Goal: Information Seeking & Learning: Learn about a topic

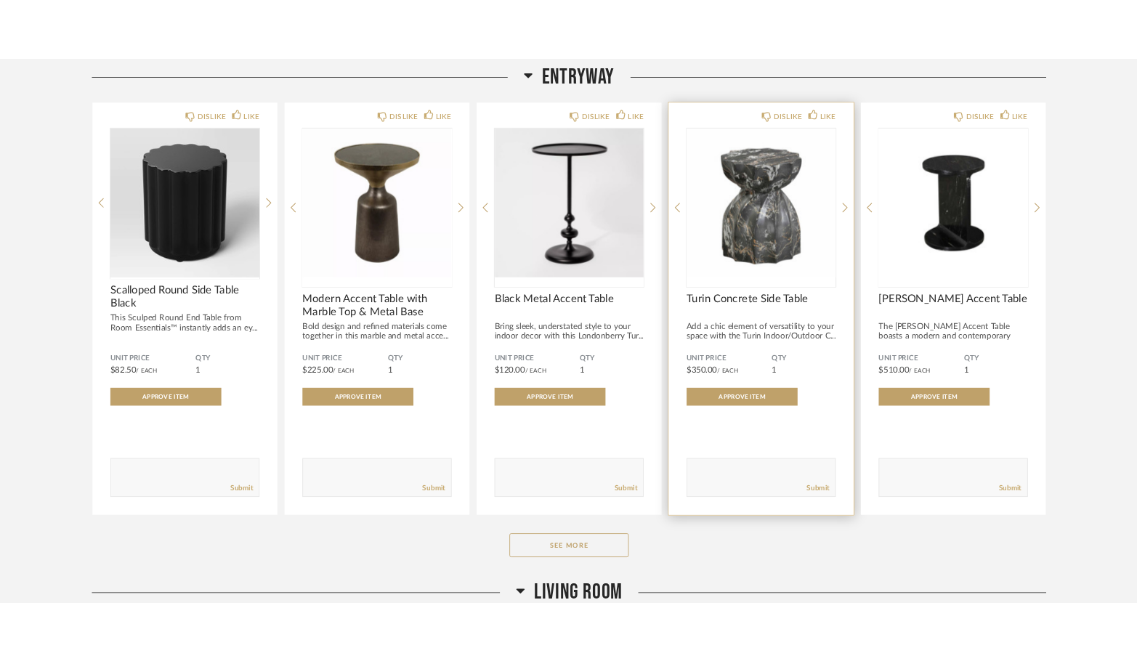
scroll to position [218, 0]
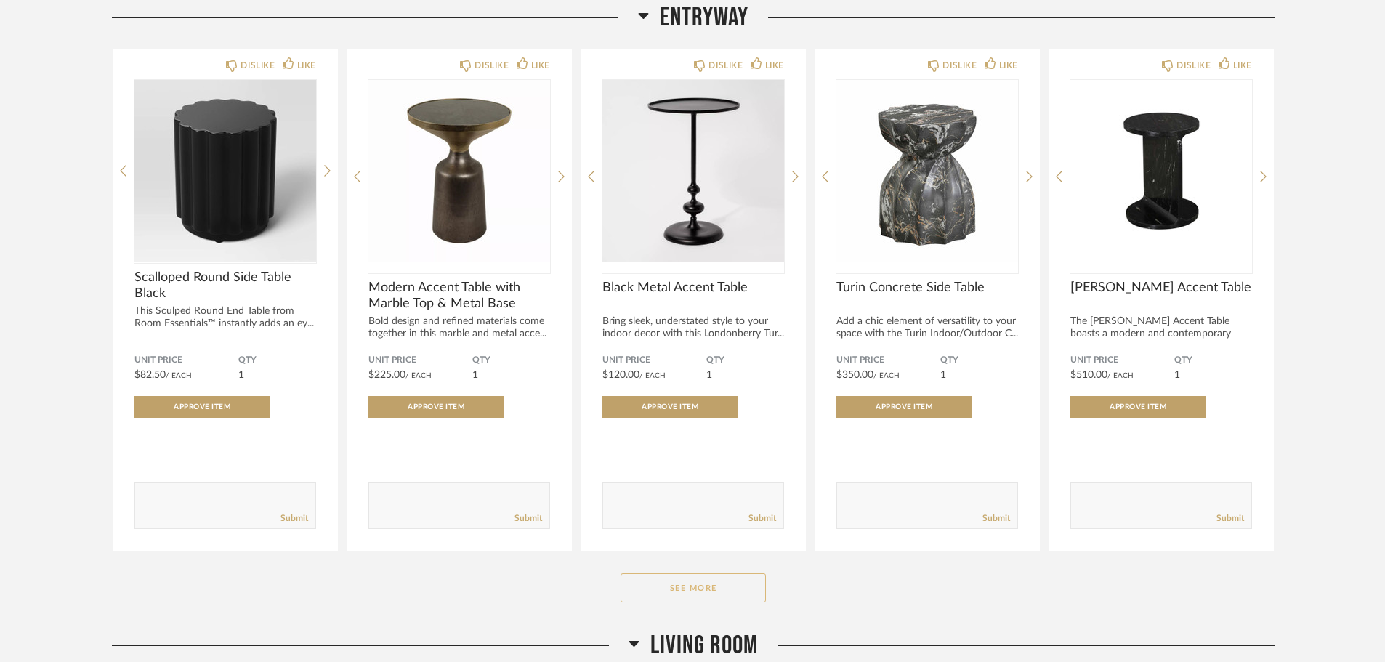
click at [697, 588] on button "See More" at bounding box center [693, 587] width 145 height 29
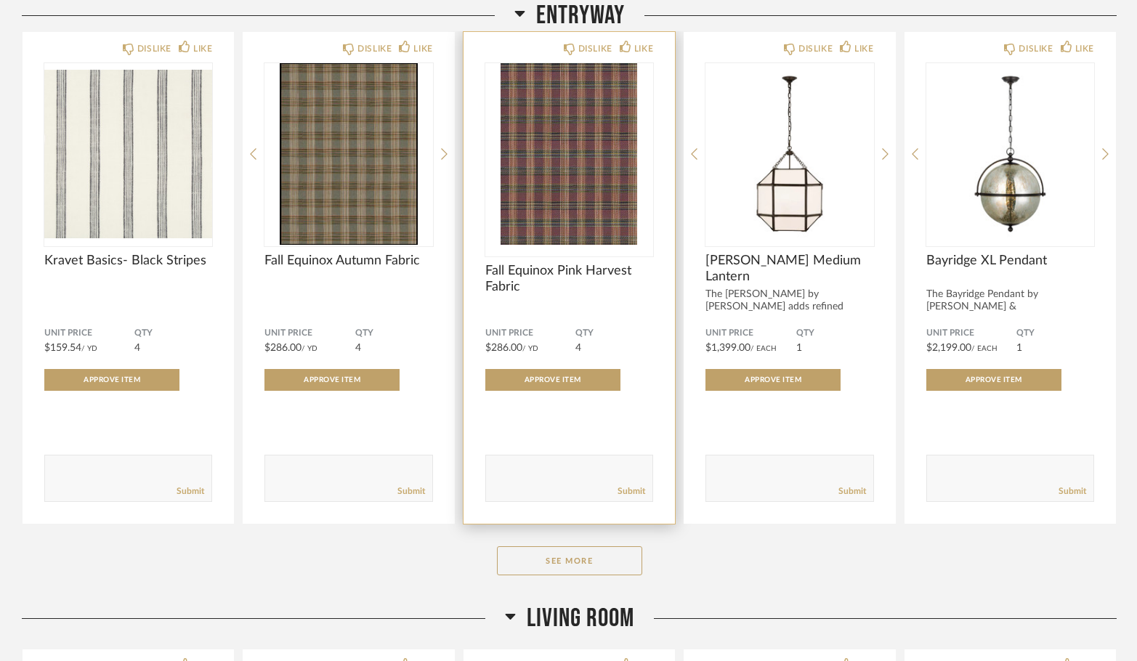
scroll to position [2253, 0]
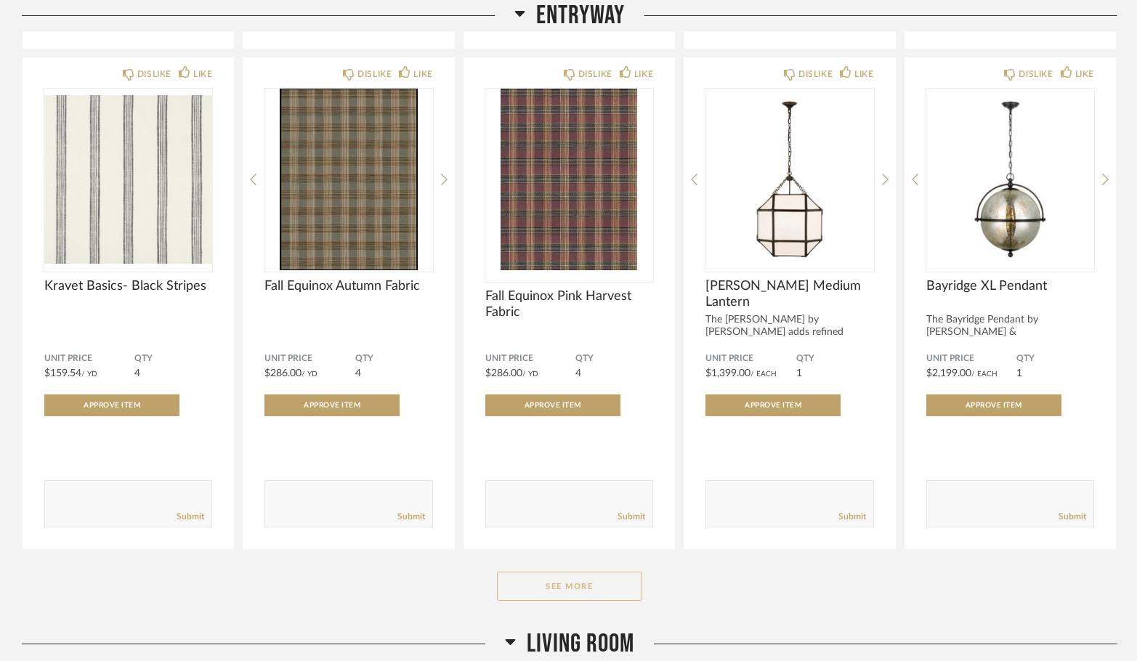
click at [593, 594] on button "See More" at bounding box center [569, 586] width 145 height 29
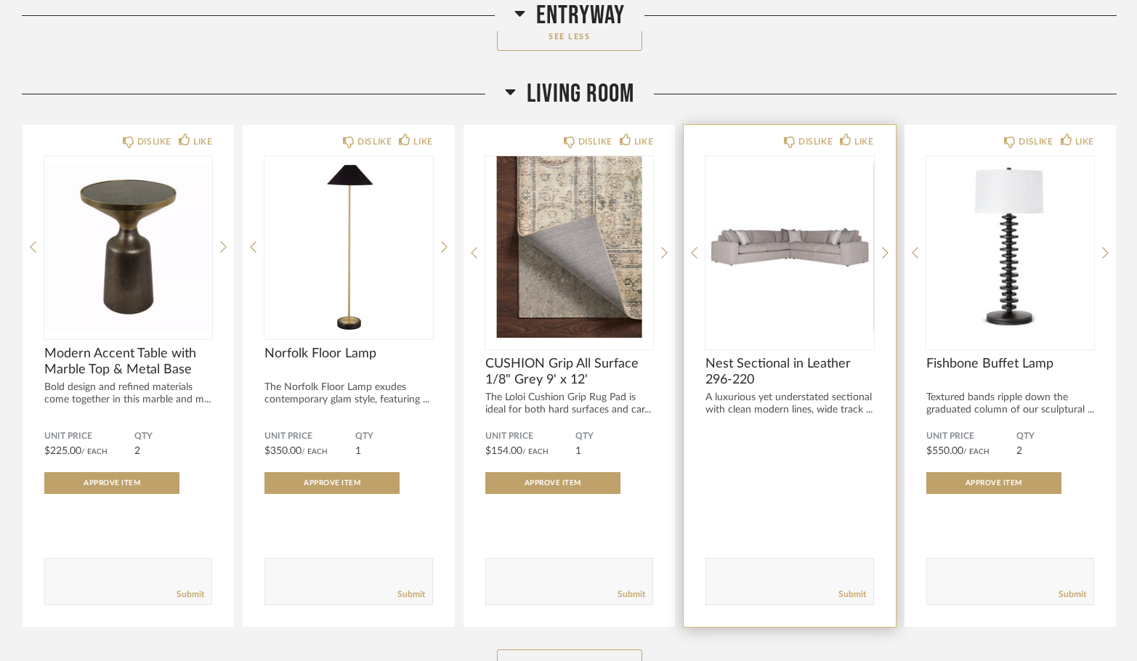
scroll to position [3561, 0]
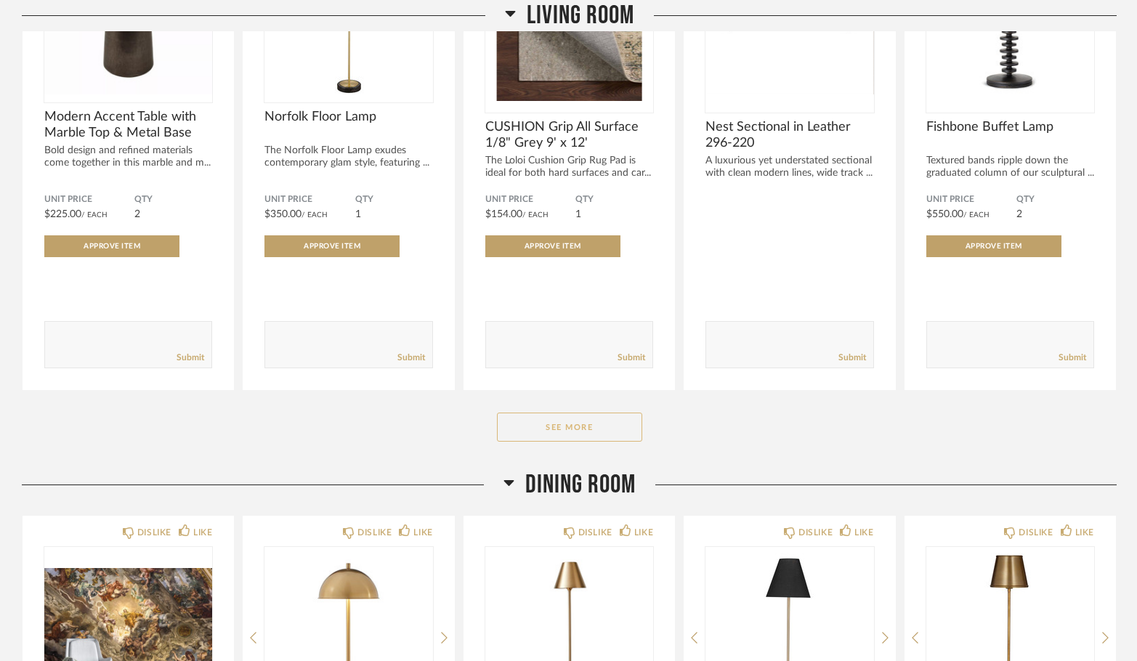
click at [615, 431] on button "See More" at bounding box center [569, 427] width 145 height 29
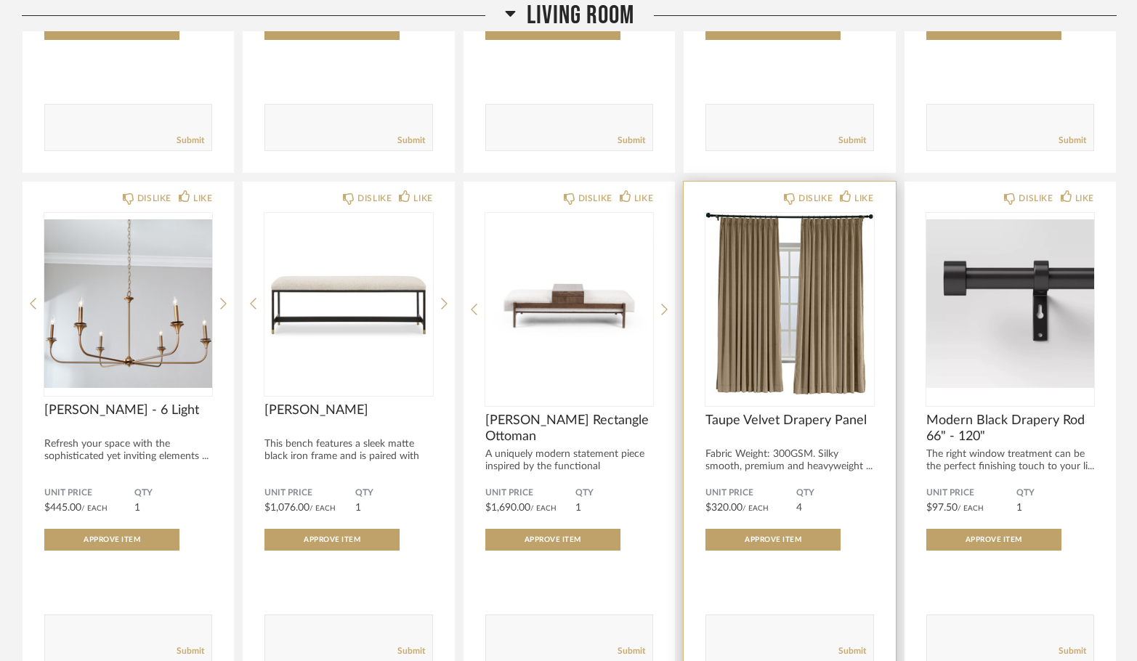
scroll to position [5450, 0]
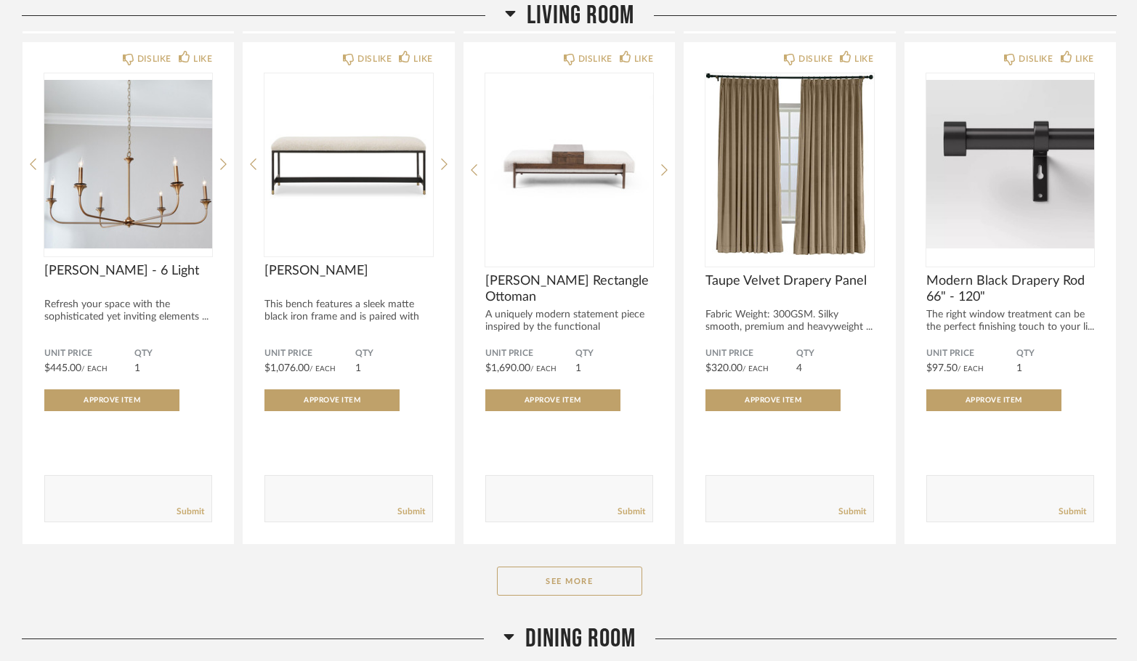
drag, startPoint x: 610, startPoint y: 582, endPoint x: 623, endPoint y: 547, distance: 37.3
click at [610, 582] on button "See More" at bounding box center [569, 581] width 145 height 29
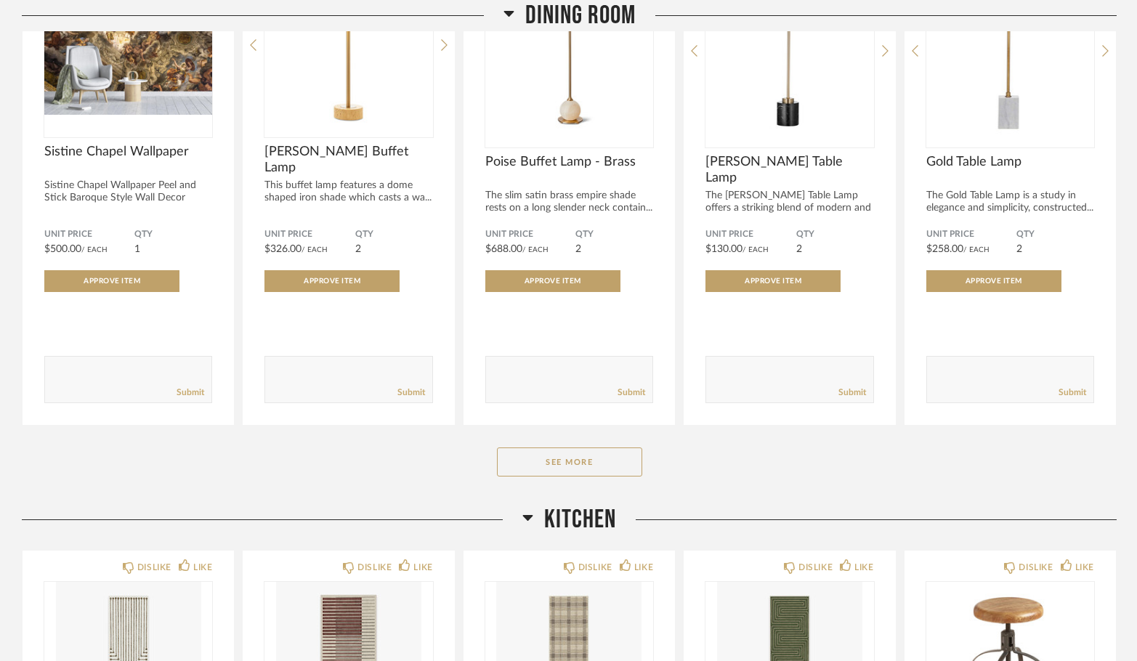
scroll to position [8357, 0]
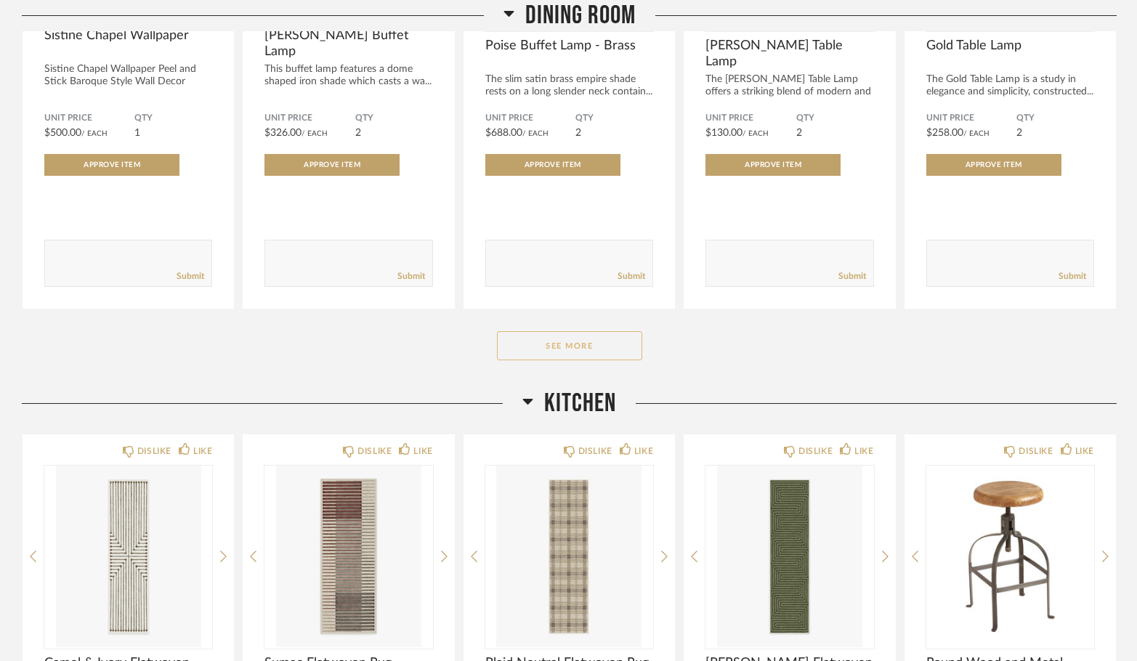
click at [616, 345] on button "See More" at bounding box center [569, 345] width 145 height 29
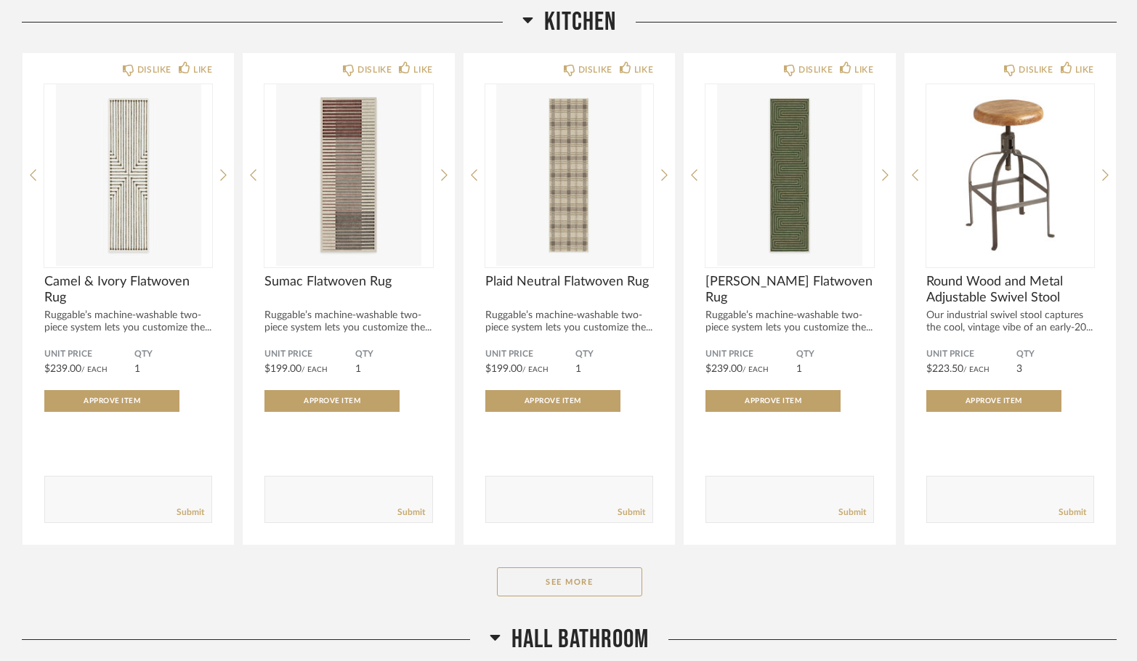
scroll to position [10755, 0]
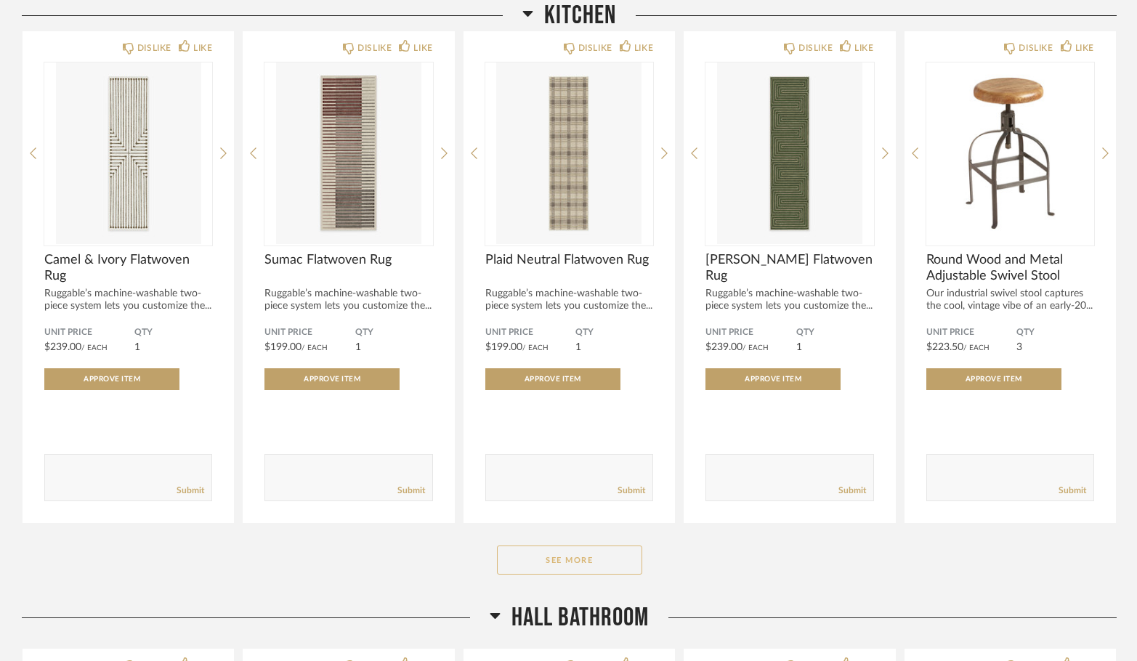
click at [571, 568] on button "See More" at bounding box center [569, 560] width 145 height 29
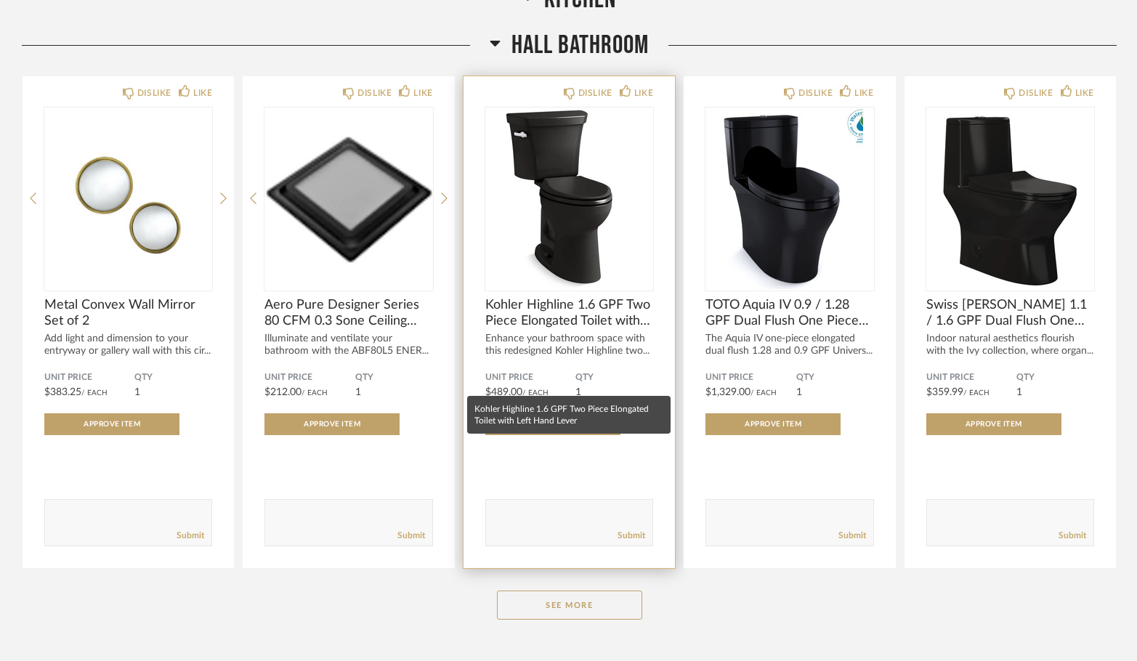
scroll to position [12354, 0]
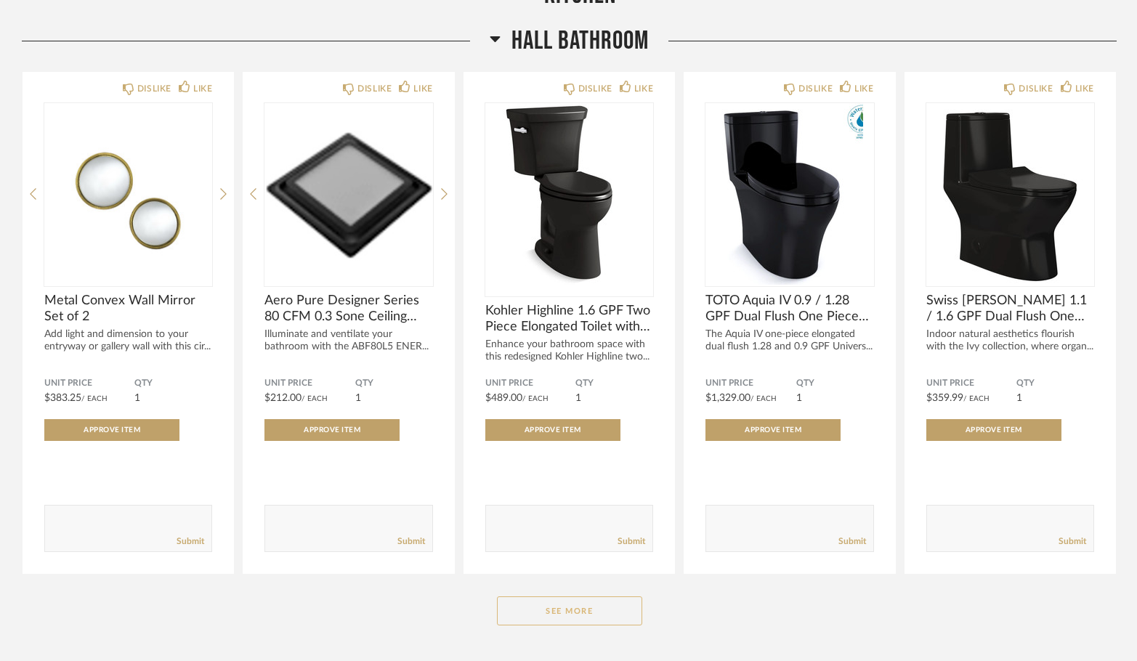
click at [570, 608] on button "See More" at bounding box center [569, 611] width 145 height 29
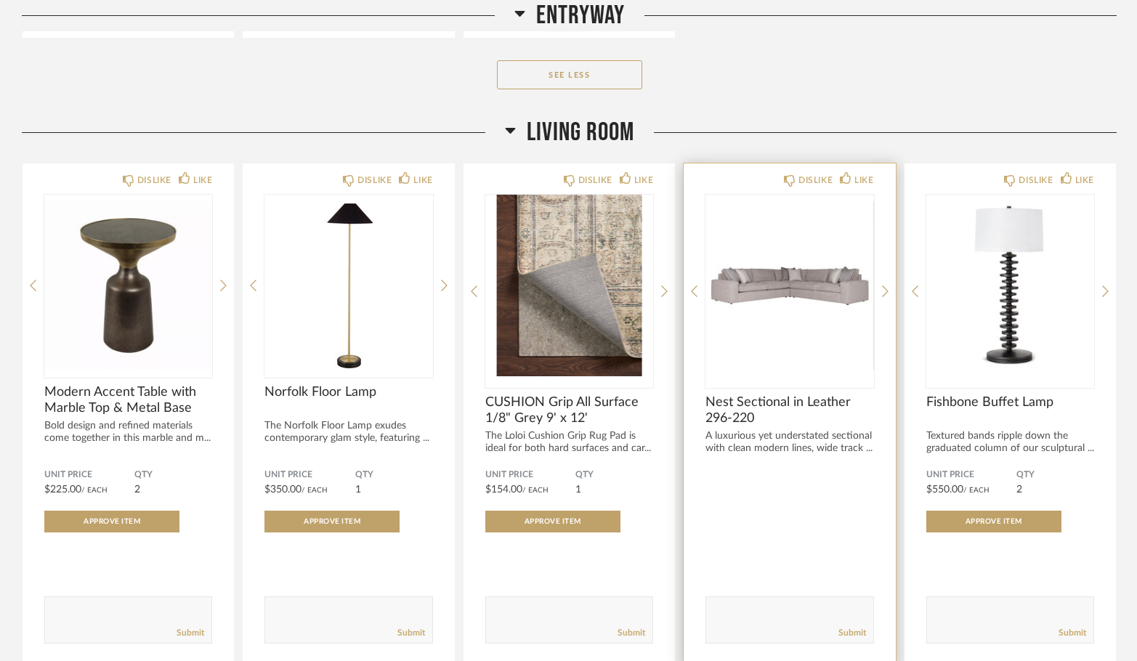
scroll to position [3282, 0]
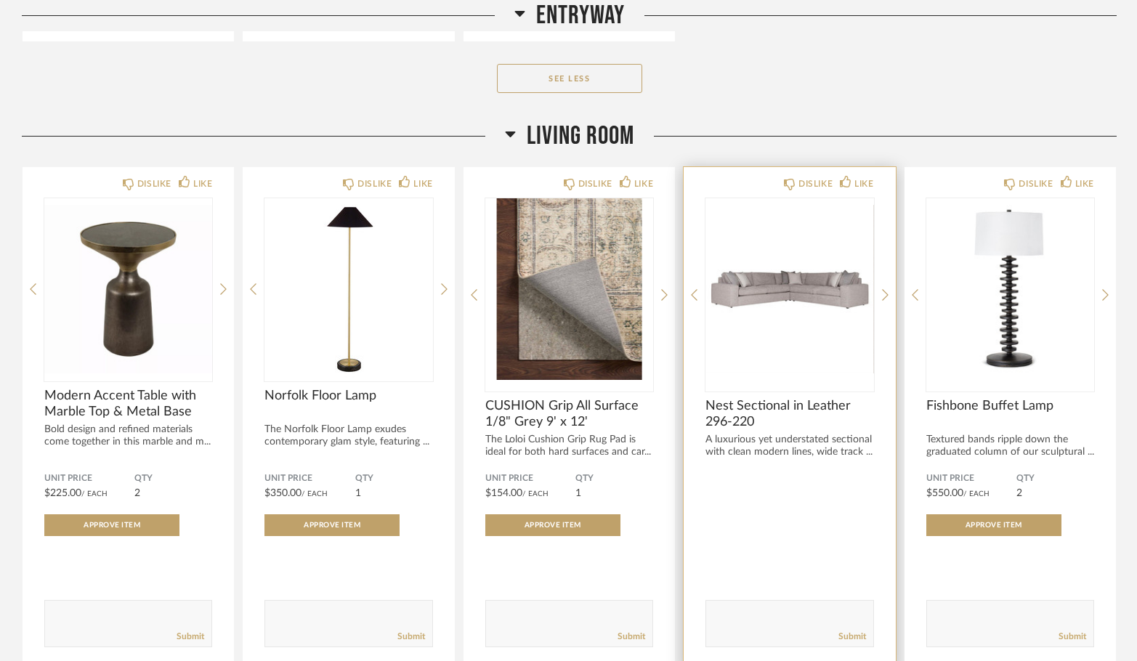
click at [810, 326] on img "0" at bounding box center [790, 289] width 168 height 182
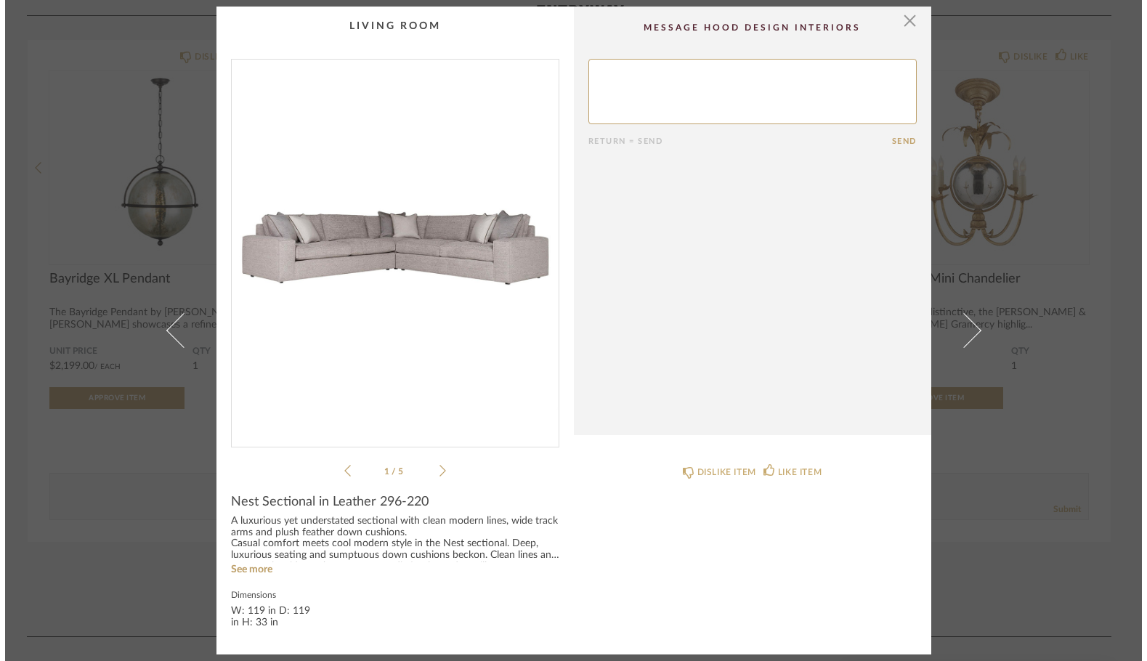
scroll to position [0, 0]
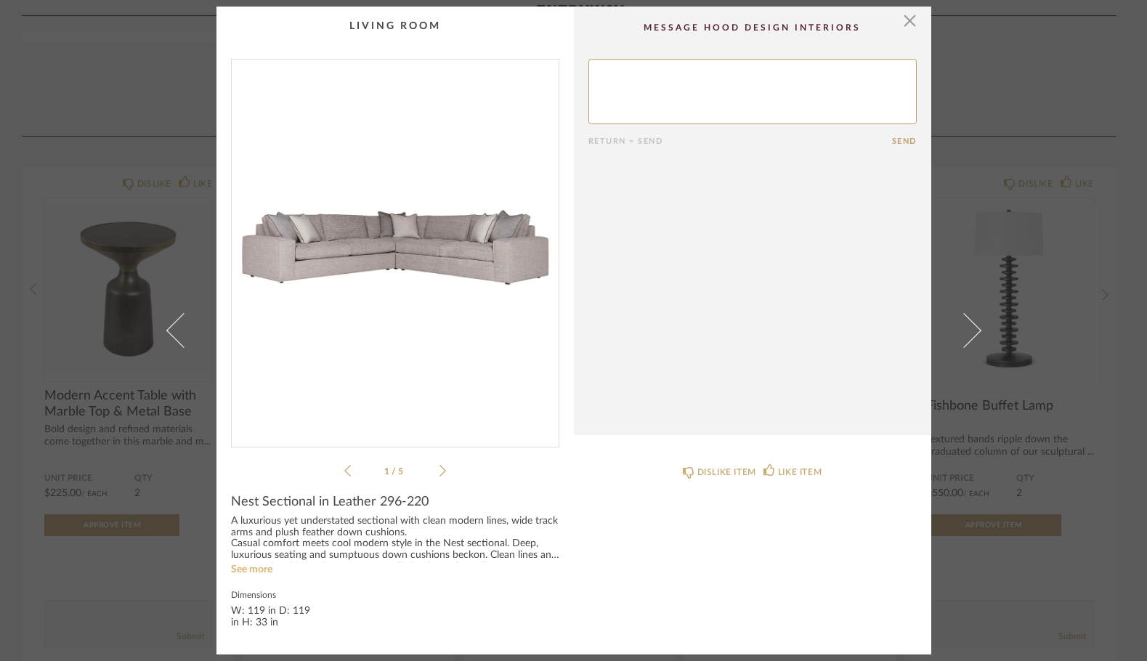
click at [251, 570] on link "See more" at bounding box center [251, 570] width 41 height 10
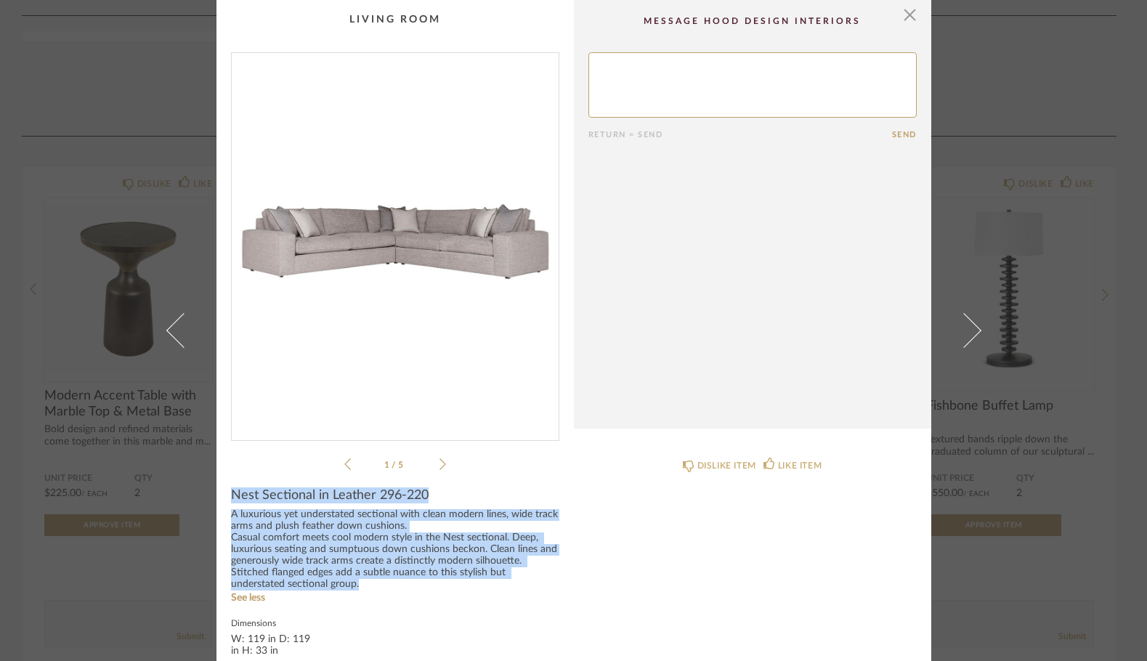
drag, startPoint x: 302, startPoint y: 583, endPoint x: 219, endPoint y: 498, distance: 118.2
click at [219, 498] on cpp-summary-info "Nest Sectional in Leather 296-220 A luxurious yet understated sectional with cl…" at bounding box center [396, 571] width 358 height 196
click at [421, 486] on cpp-summary-info "Nest Sectional in Leather 296-220 A luxurious yet understated sectional with cl…" at bounding box center [396, 571] width 358 height 196
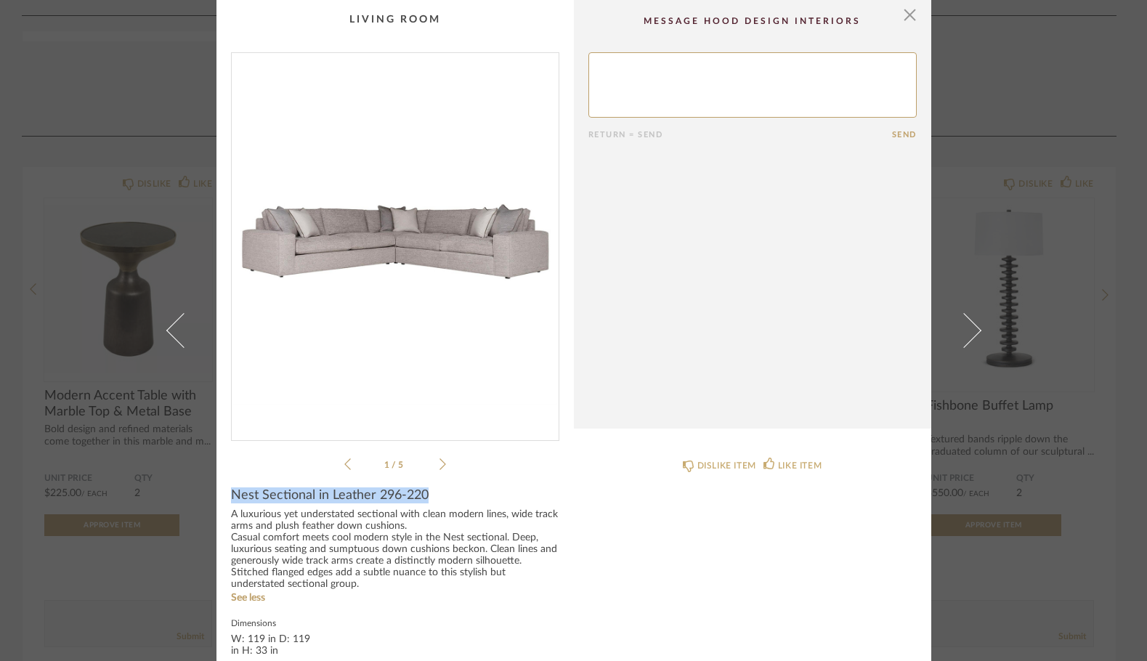
drag, startPoint x: 425, startPoint y: 496, endPoint x: 227, endPoint y: 499, distance: 198.4
click at [231, 499] on div "Nest Sectional in Leather 296-220" at bounding box center [395, 496] width 328 height 16
copy span "Nest Sectional in Leather 296-220"
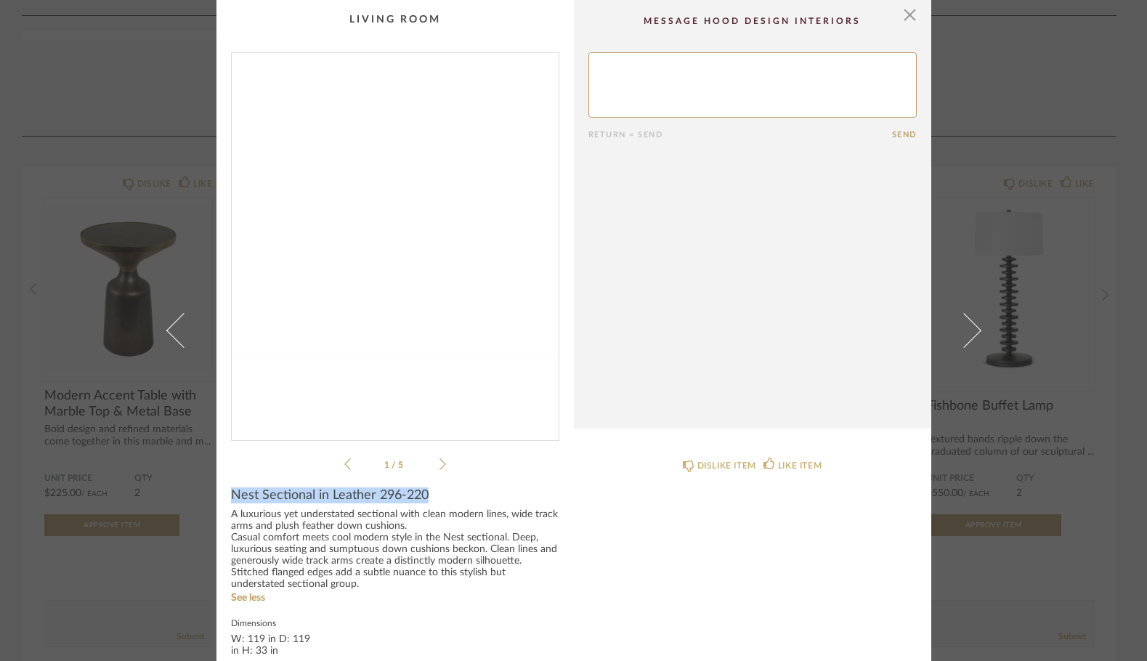
scroll to position [23, 0]
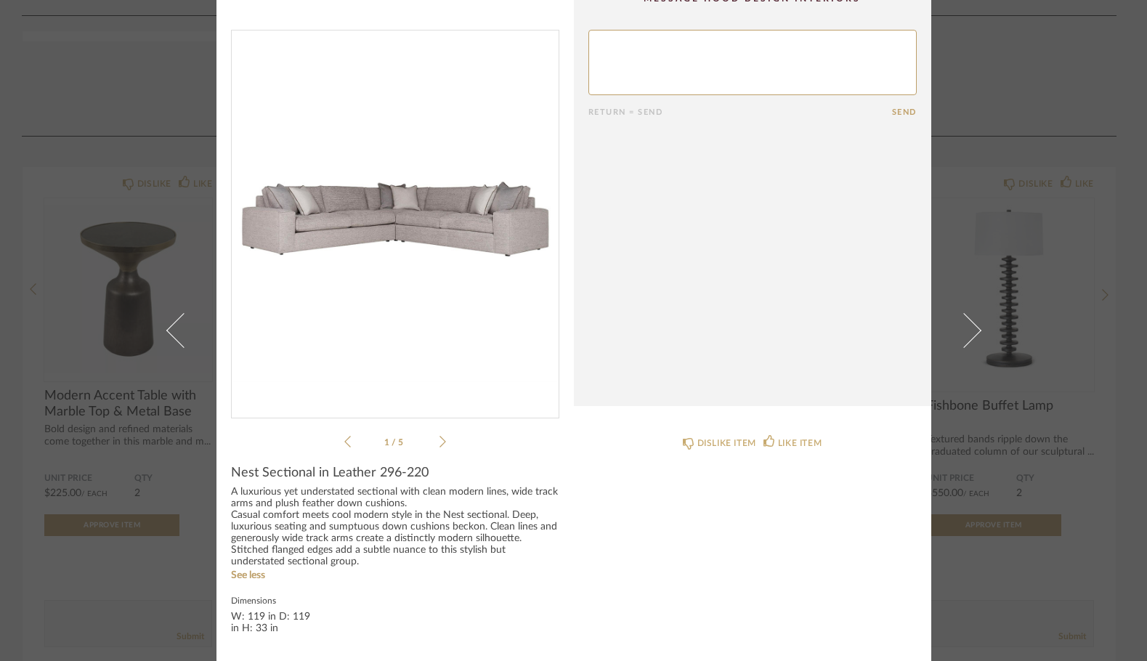
click at [441, 441] on div "1 / 5" at bounding box center [395, 240] width 328 height 421
click at [440, 441] on icon at bounding box center [443, 442] width 7 height 12
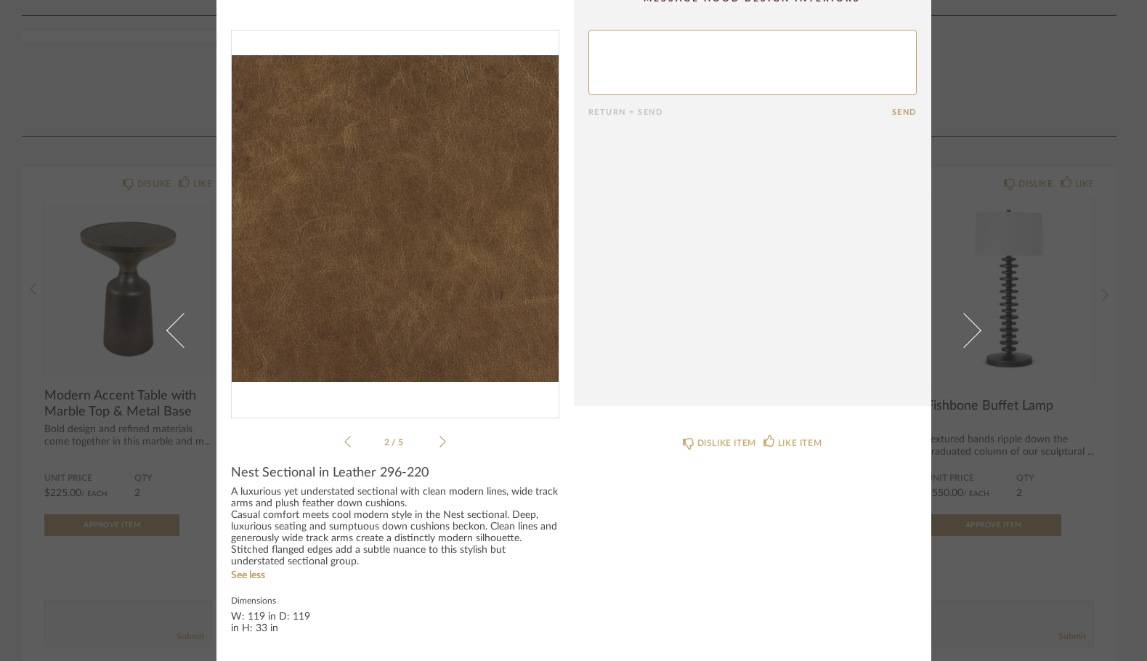
click at [440, 441] on icon at bounding box center [443, 442] width 7 height 12
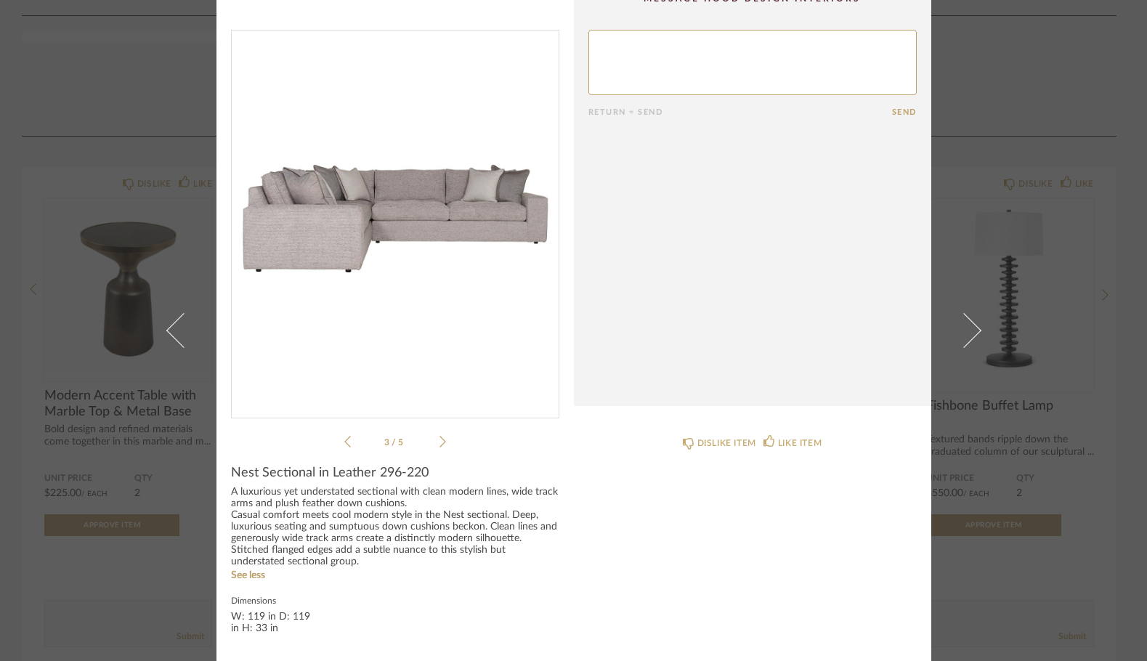
click at [440, 441] on icon at bounding box center [443, 442] width 7 height 12
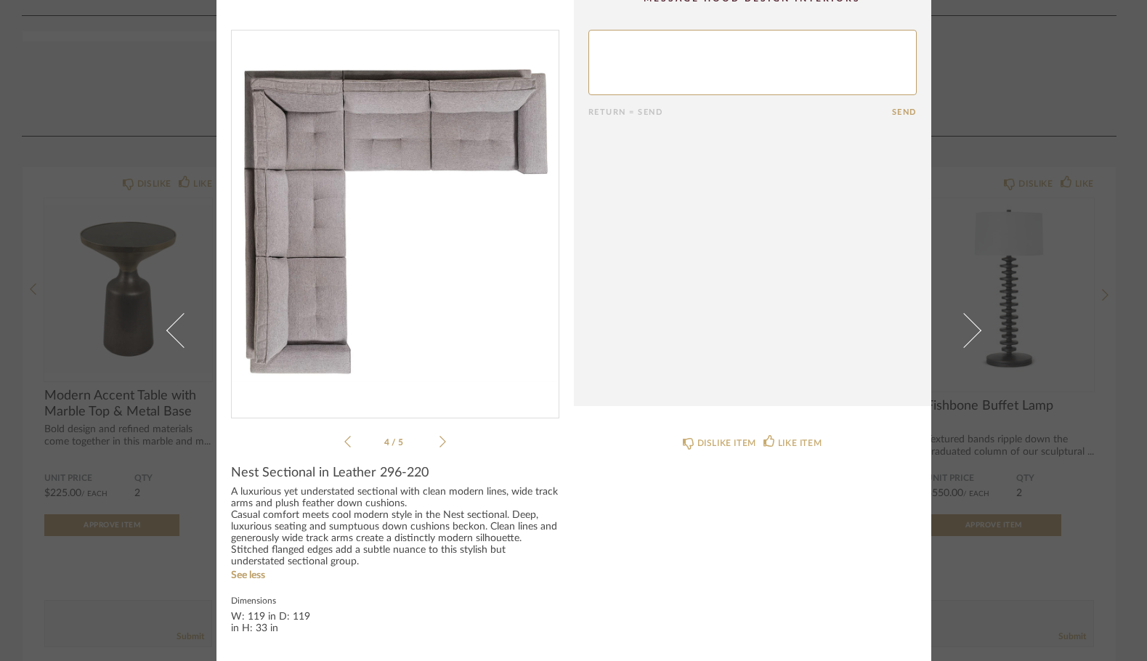
click at [440, 441] on icon at bounding box center [443, 442] width 7 height 12
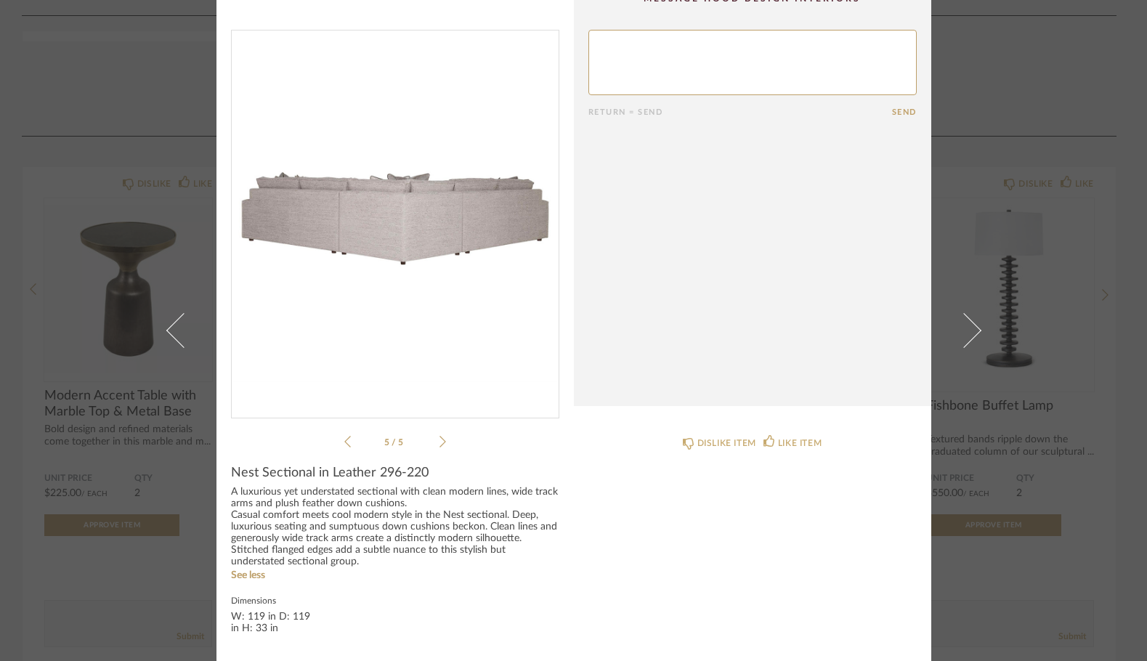
click at [344, 439] on icon at bounding box center [347, 442] width 7 height 12
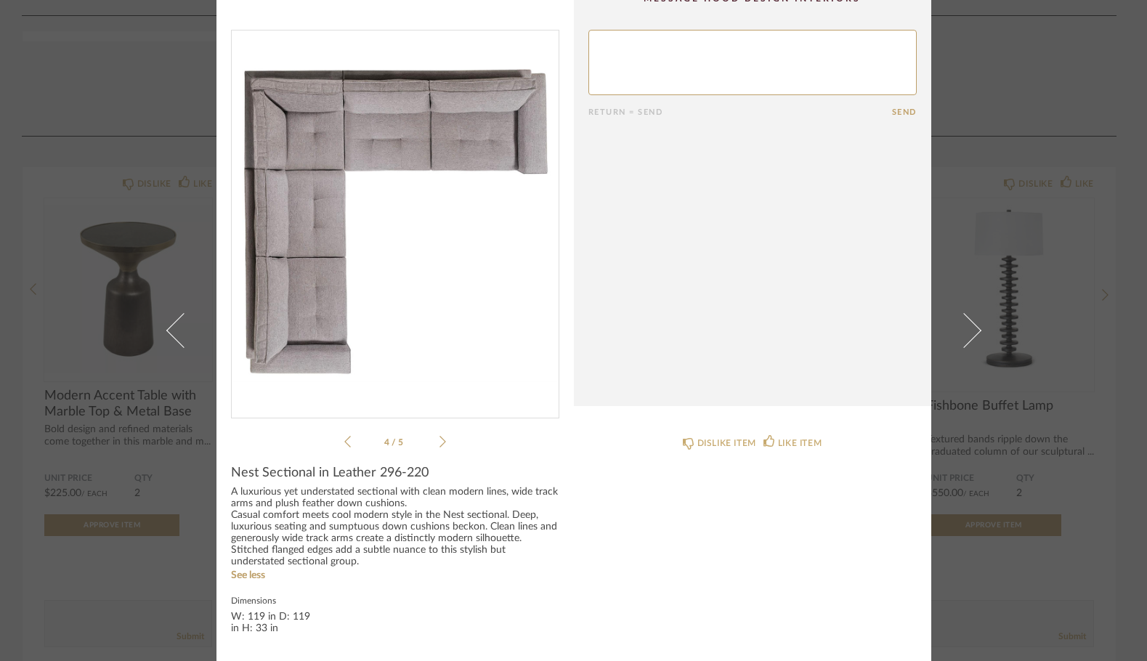
click at [440, 441] on icon at bounding box center [443, 441] width 7 height 13
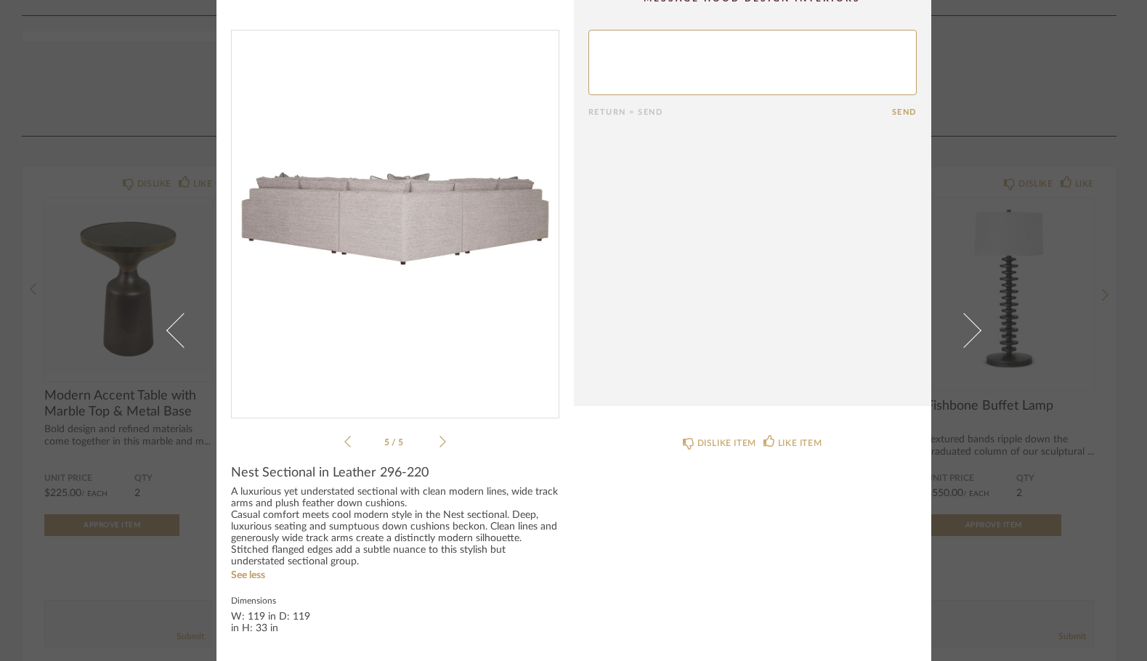
click at [433, 443] on li "5 / 5" at bounding box center [395, 441] width 89 height 17
click at [440, 442] on icon at bounding box center [443, 441] width 7 height 13
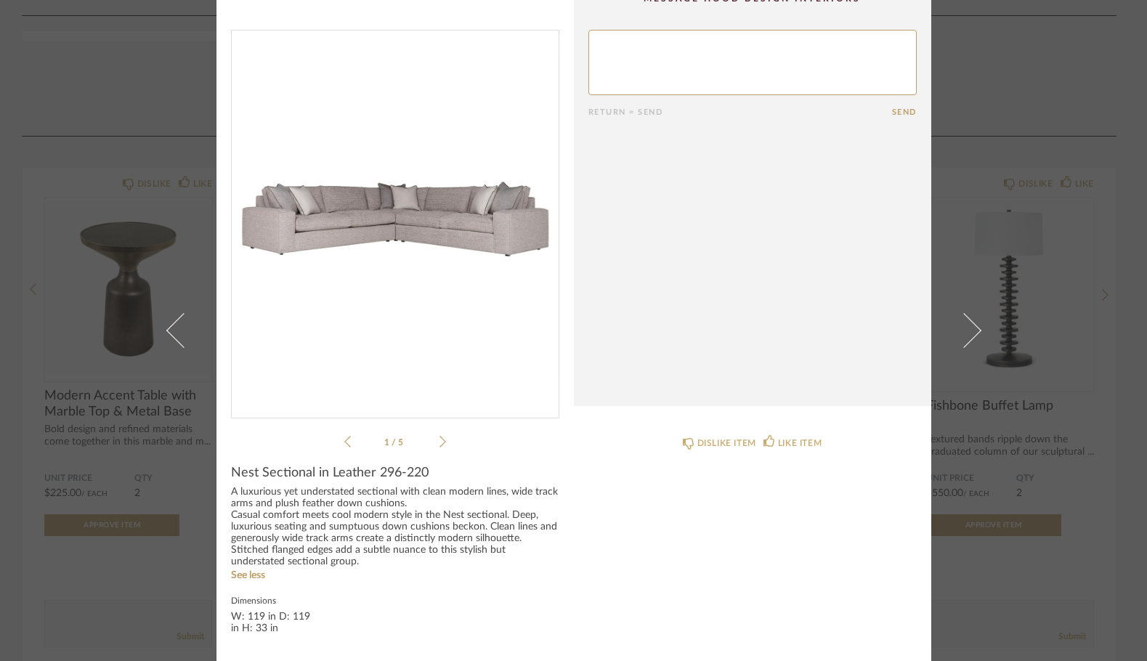
drag, startPoint x: 275, startPoint y: 616, endPoint x: 222, endPoint y: 631, distance: 55.9
click at [222, 631] on cpp-summary-info "Nest Sectional in Leather 296-220 A luxurious yet understated sectional with cl…" at bounding box center [396, 549] width 358 height 196
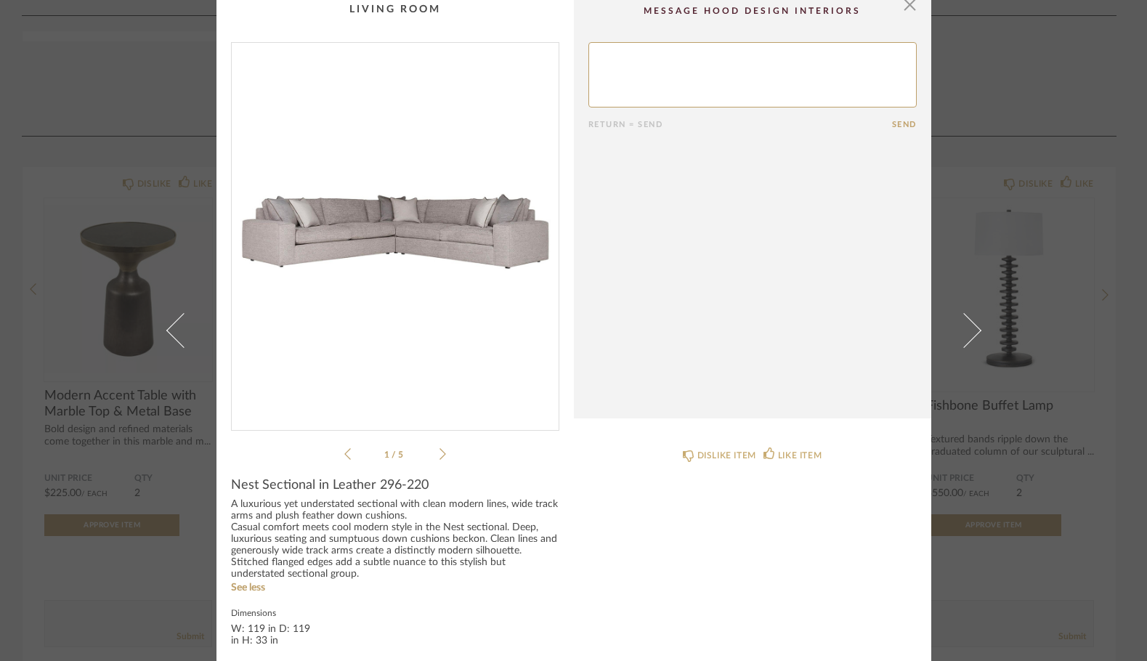
scroll to position [0, 0]
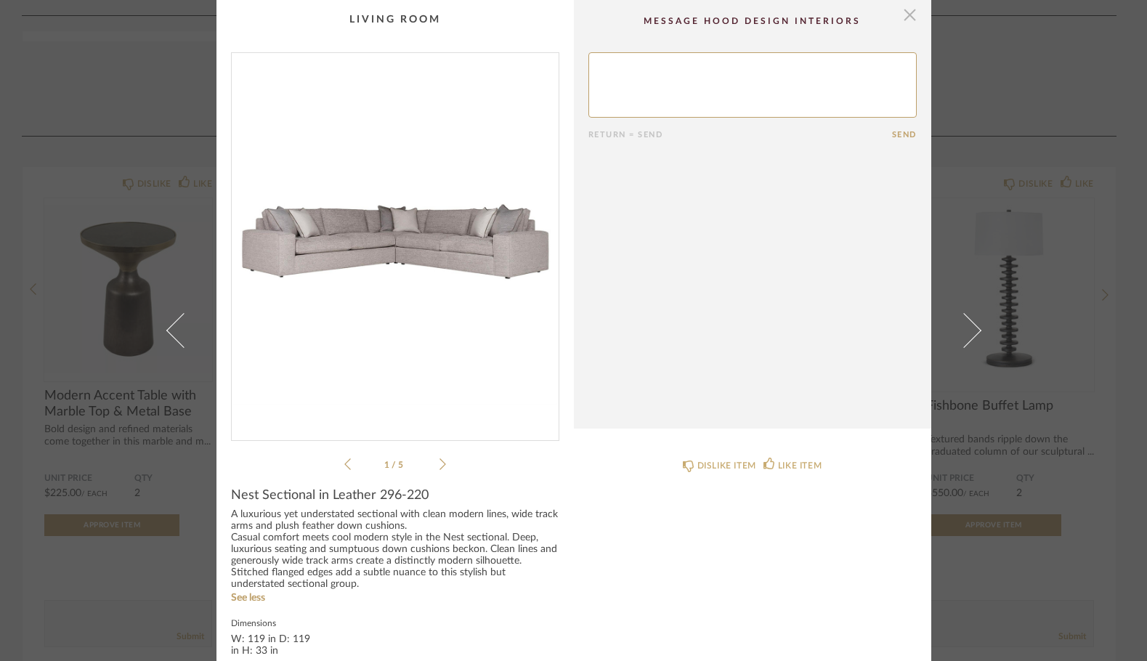
click at [908, 15] on span "button" at bounding box center [910, 14] width 29 height 29
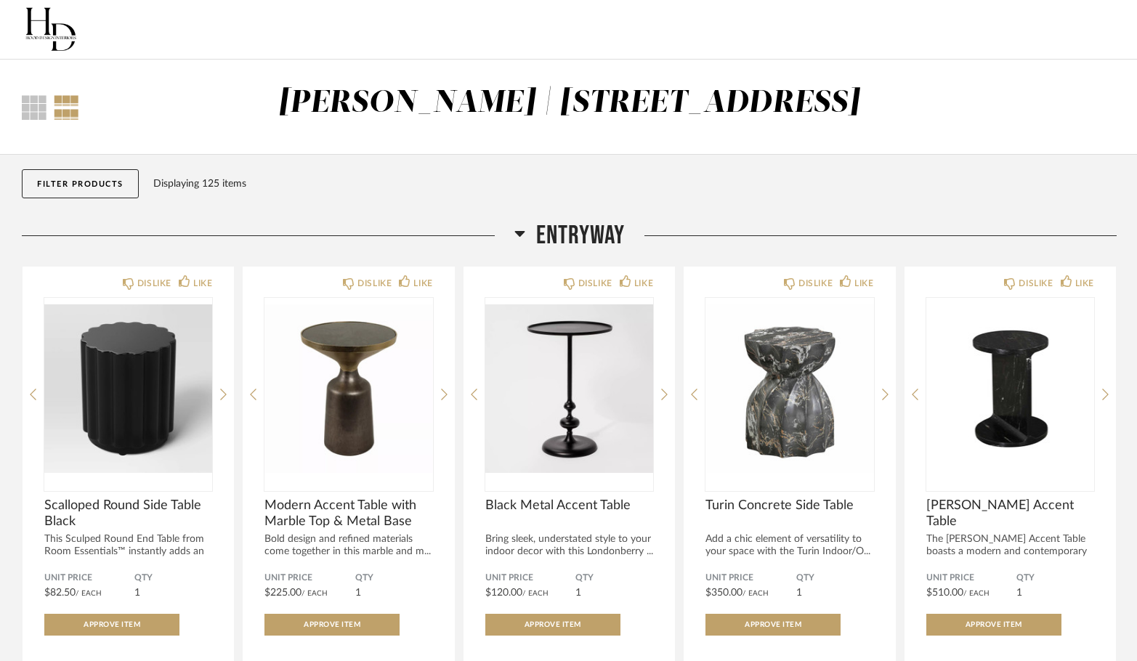
click at [72, 187] on button "Filter Products" at bounding box center [80, 183] width 117 height 29
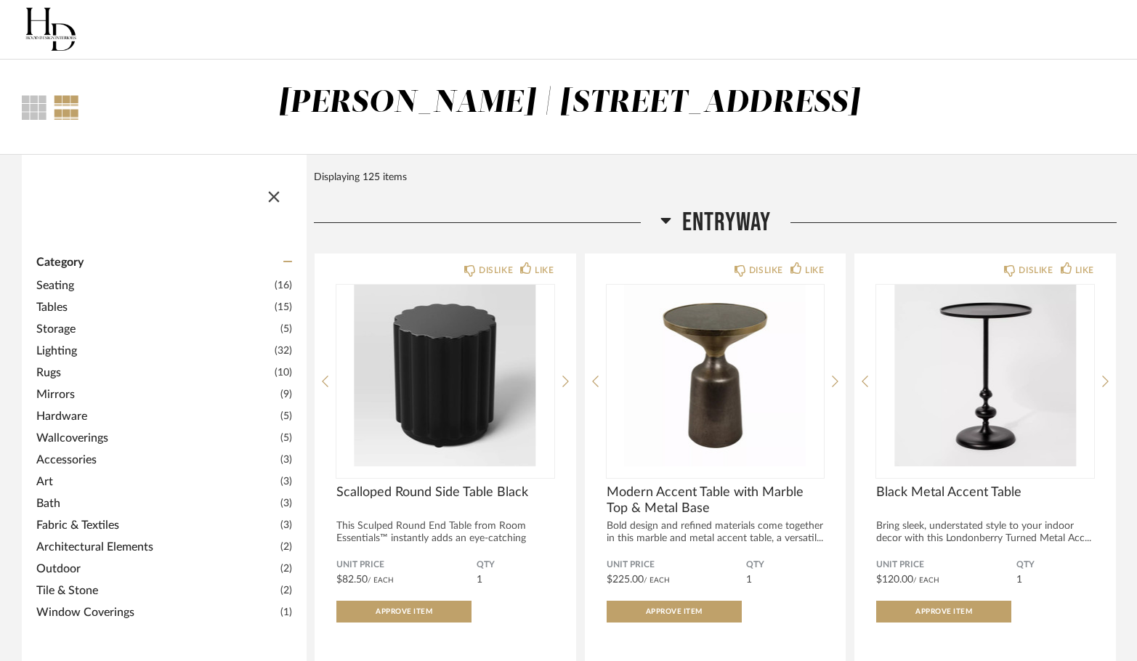
click at [277, 194] on span "button" at bounding box center [274, 194] width 35 height 35
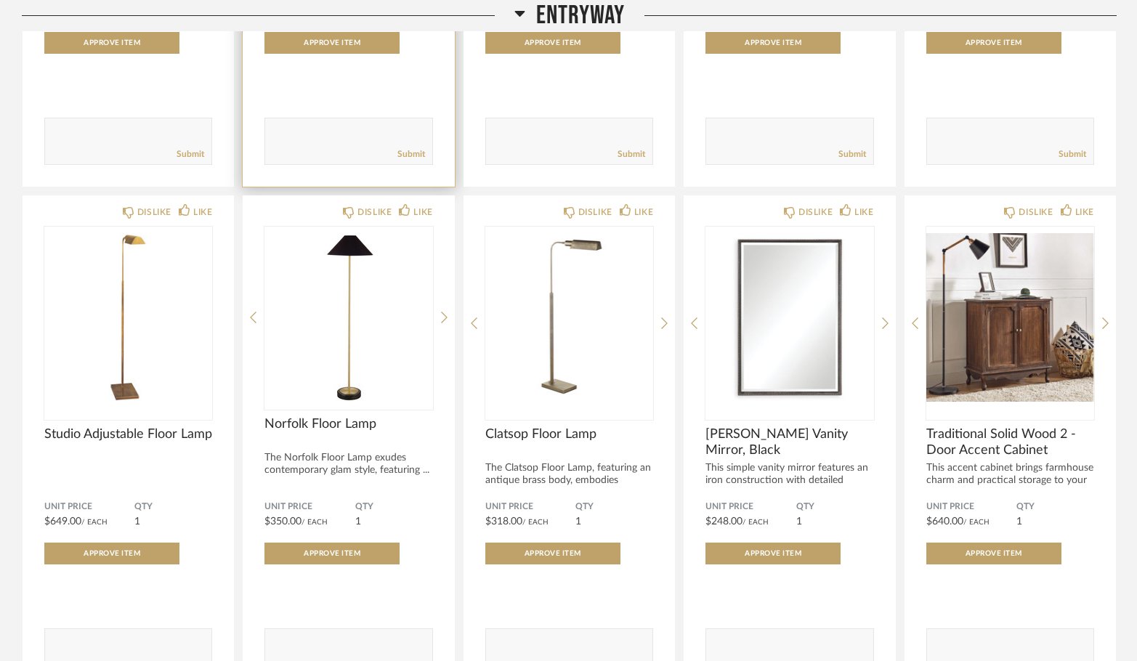
scroll to position [654, 0]
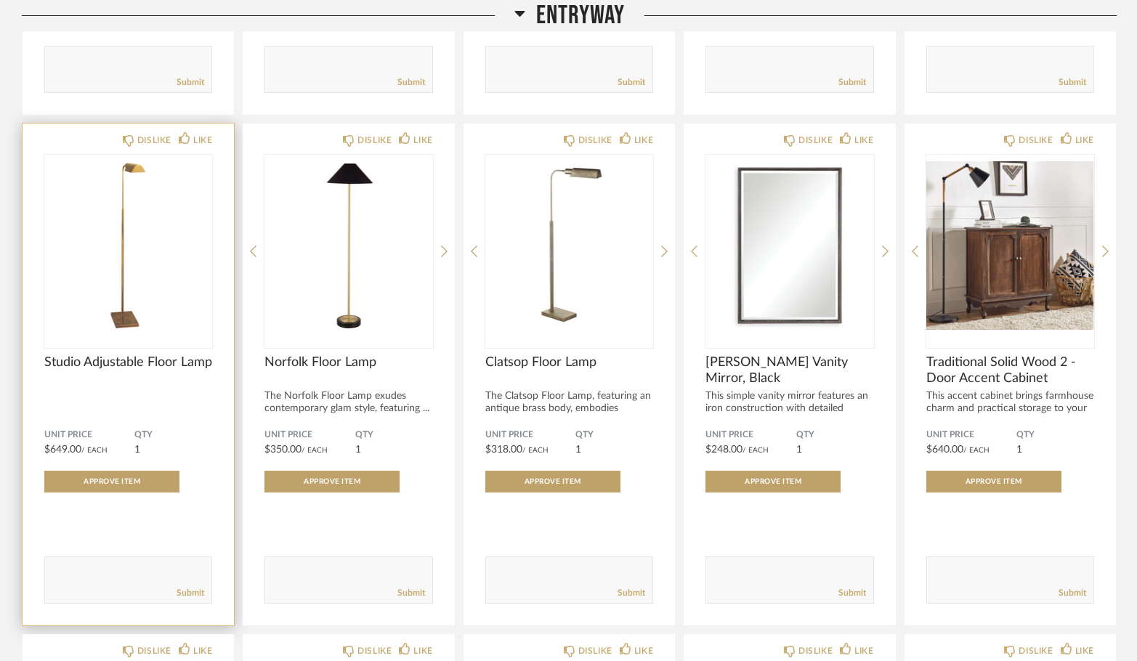
click at [106, 309] on img "0" at bounding box center [128, 246] width 168 height 182
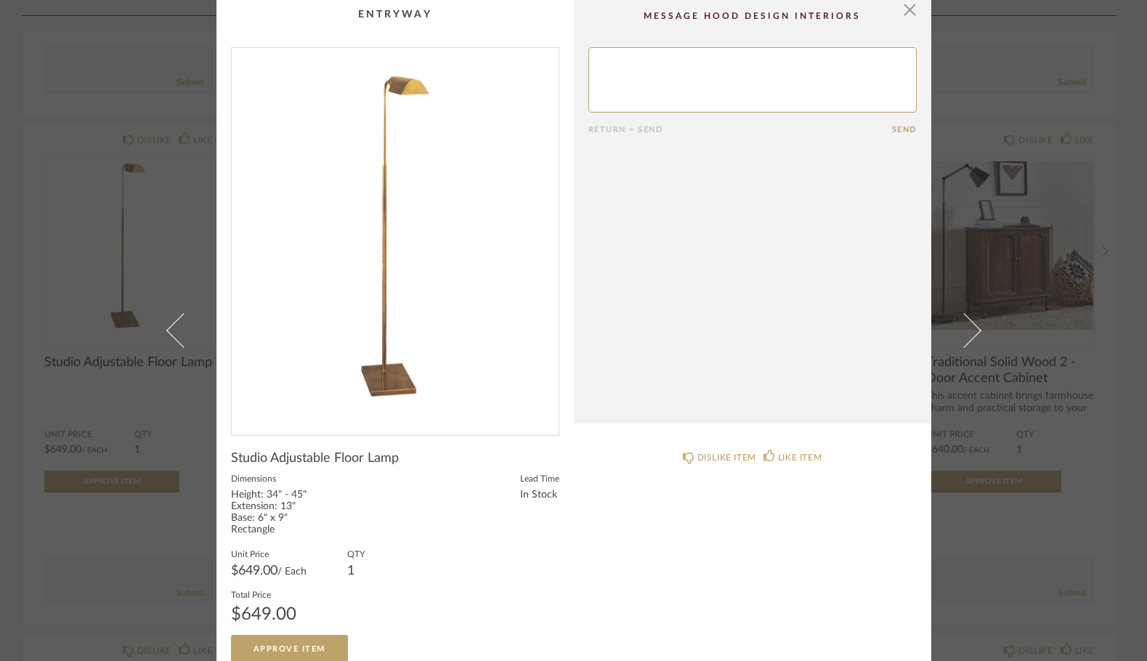
scroll to position [0, 0]
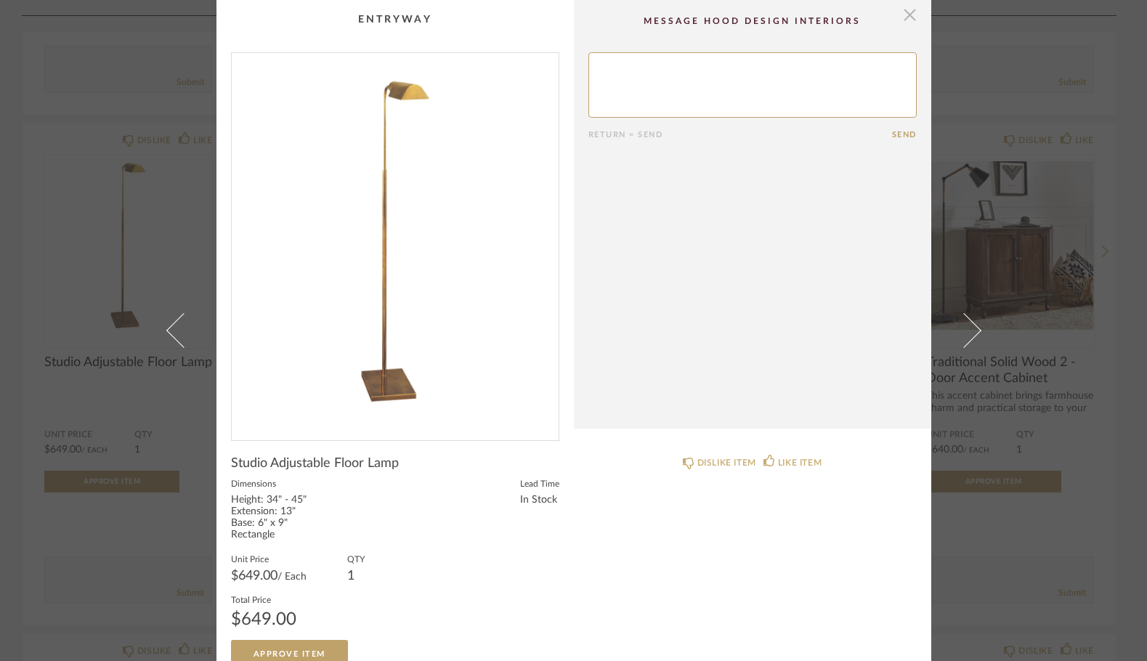
click at [906, 15] on span "button" at bounding box center [910, 14] width 29 height 29
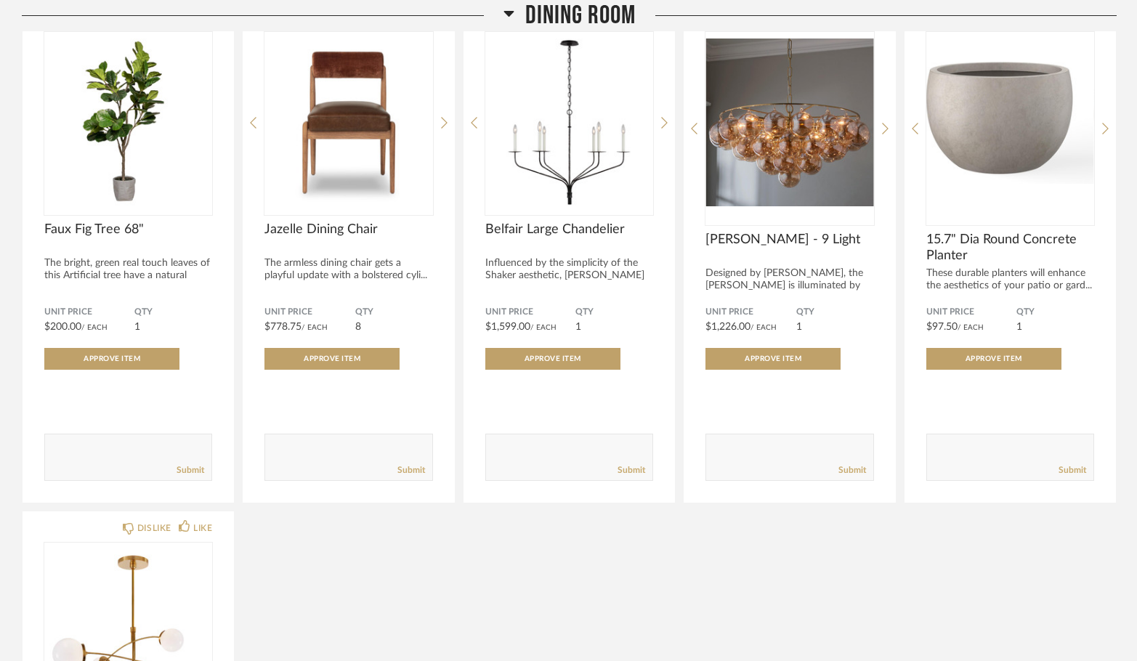
scroll to position [9592, 0]
